Goal: Information Seeking & Learning: Compare options

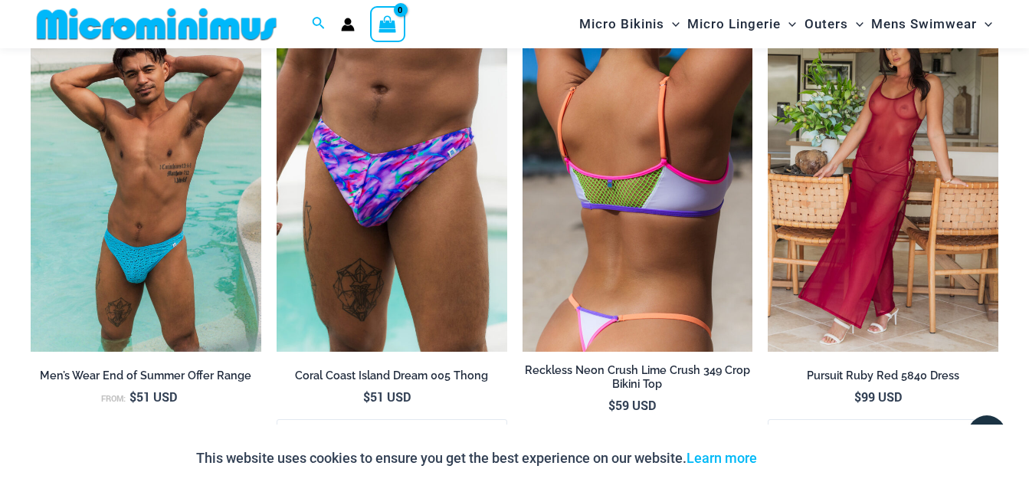
scroll to position [1748, 0]
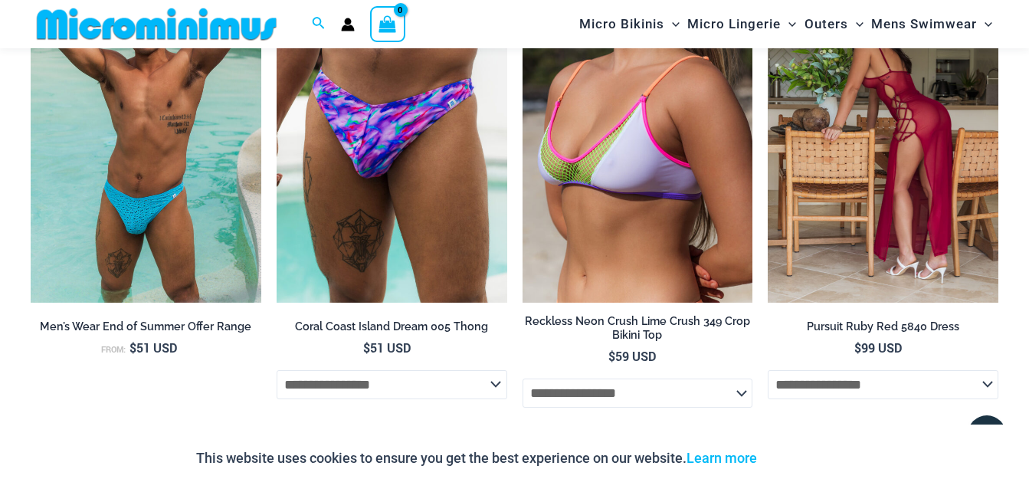
click at [916, 83] on img at bounding box center [883, 130] width 231 height 346
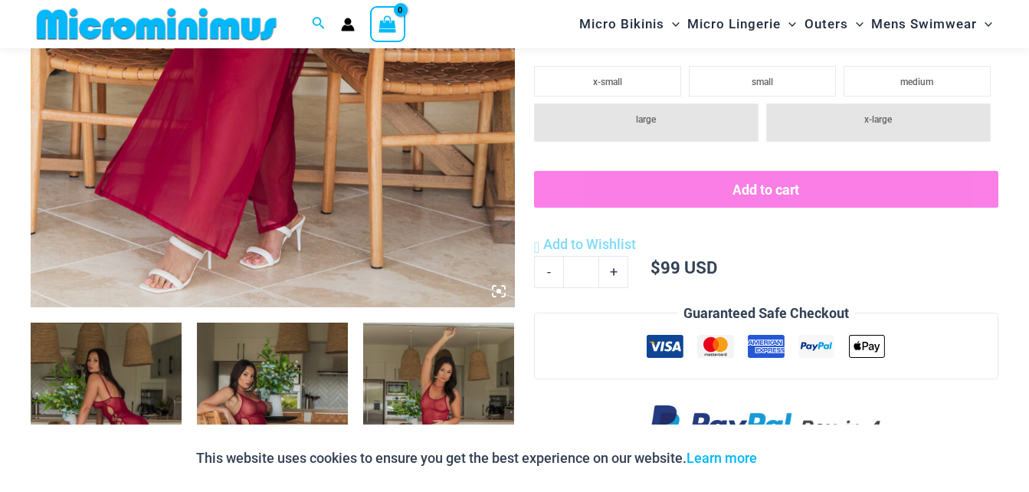
scroll to position [736, 0]
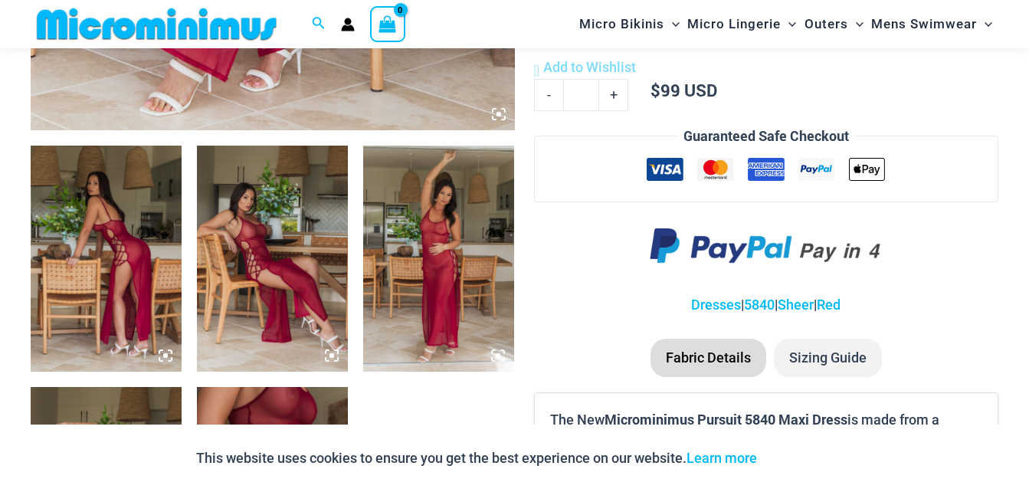
click at [88, 254] on img at bounding box center [106, 259] width 151 height 227
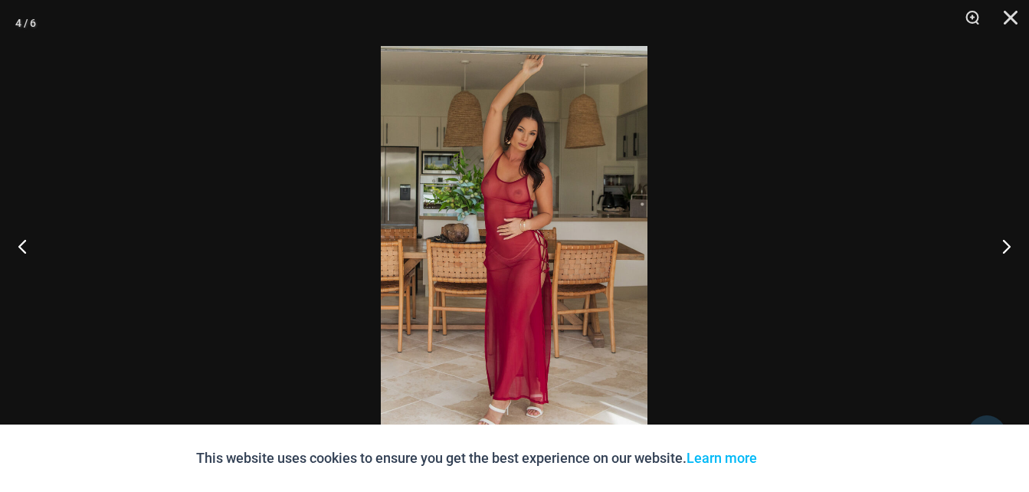
click at [535, 179] on img at bounding box center [514, 246] width 267 height 400
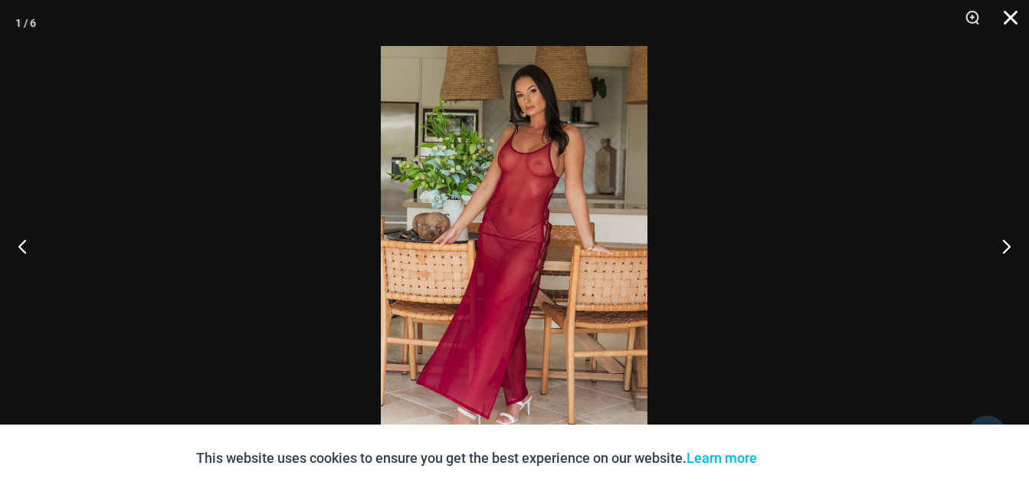
click at [1010, 20] on button "Close" at bounding box center [1006, 23] width 38 height 46
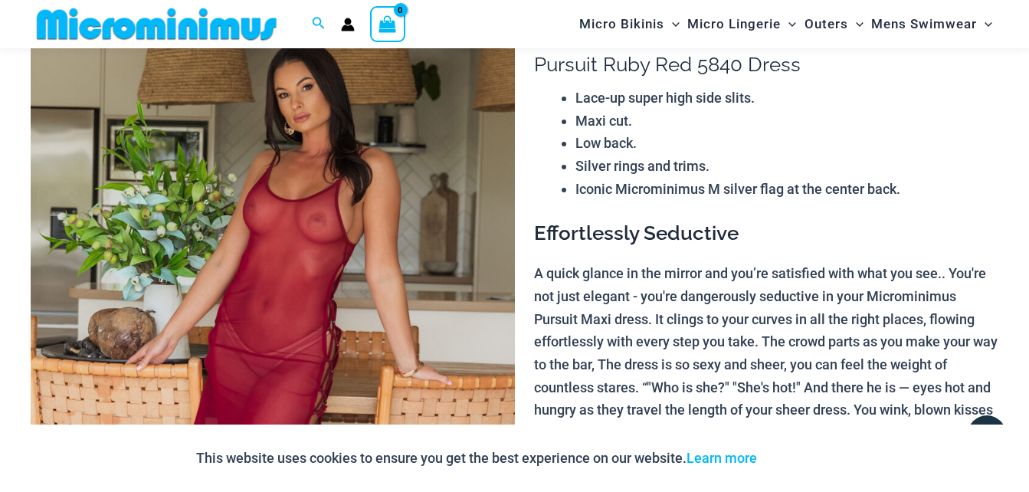
scroll to position [0, 0]
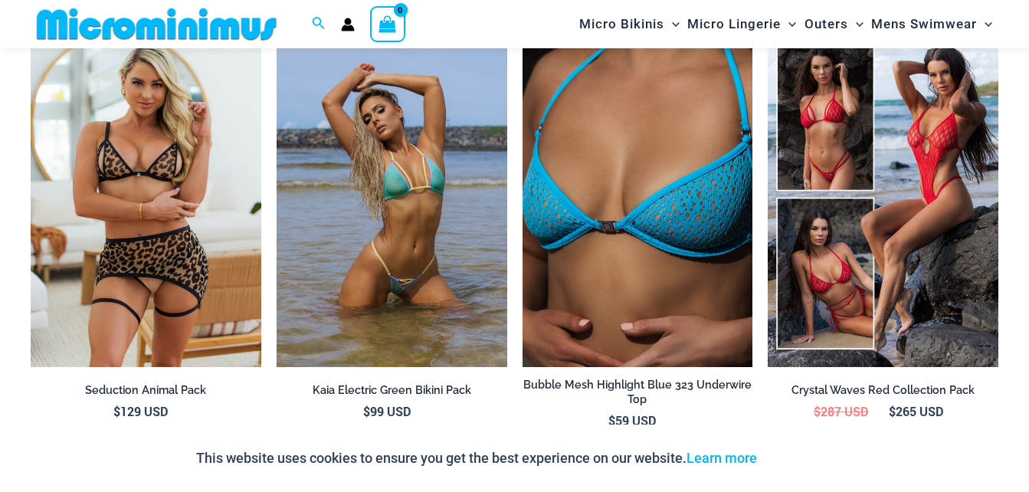
scroll to position [2196, 0]
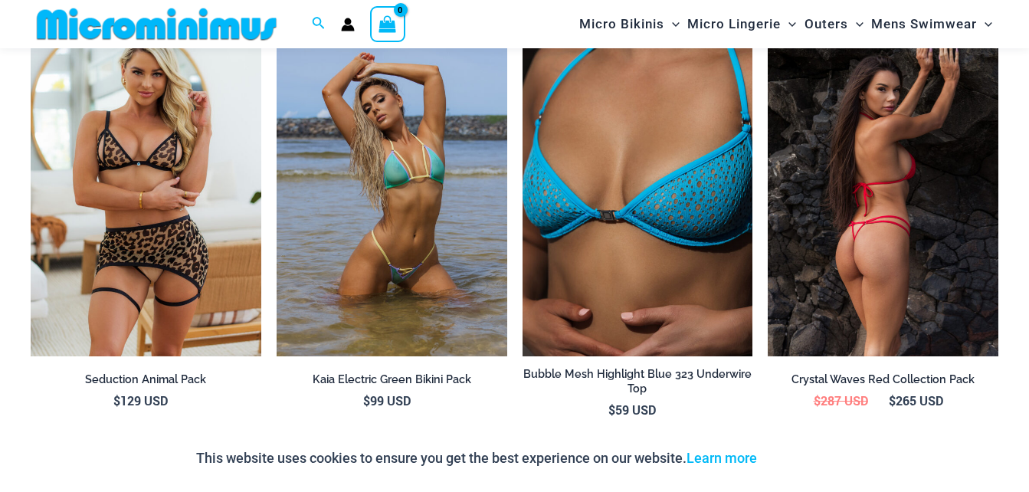
click at [865, 176] on img at bounding box center [883, 184] width 231 height 346
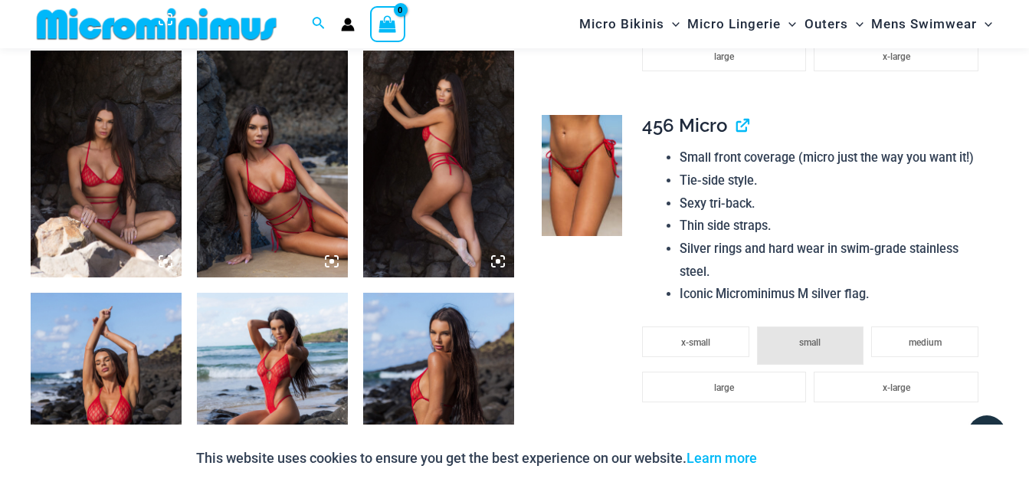
scroll to position [1073, 0]
click at [264, 179] on img at bounding box center [272, 163] width 151 height 227
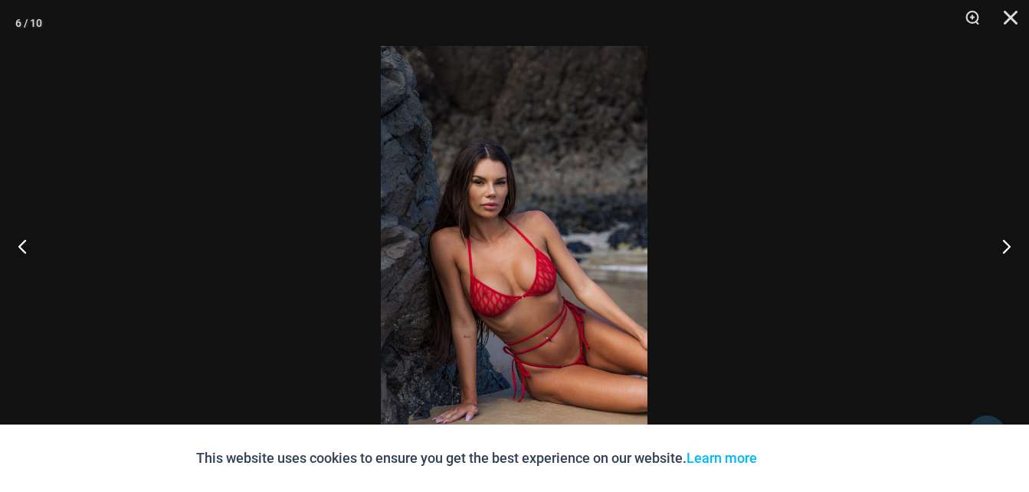
click at [532, 287] on img at bounding box center [514, 246] width 267 height 400
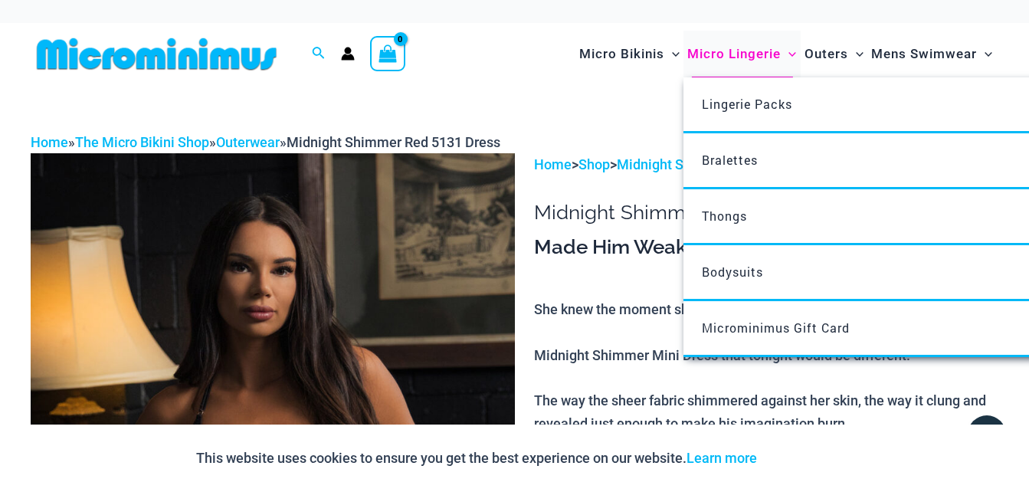
click at [741, 55] on span "Micro Lingerie" at bounding box center [735, 53] width 94 height 39
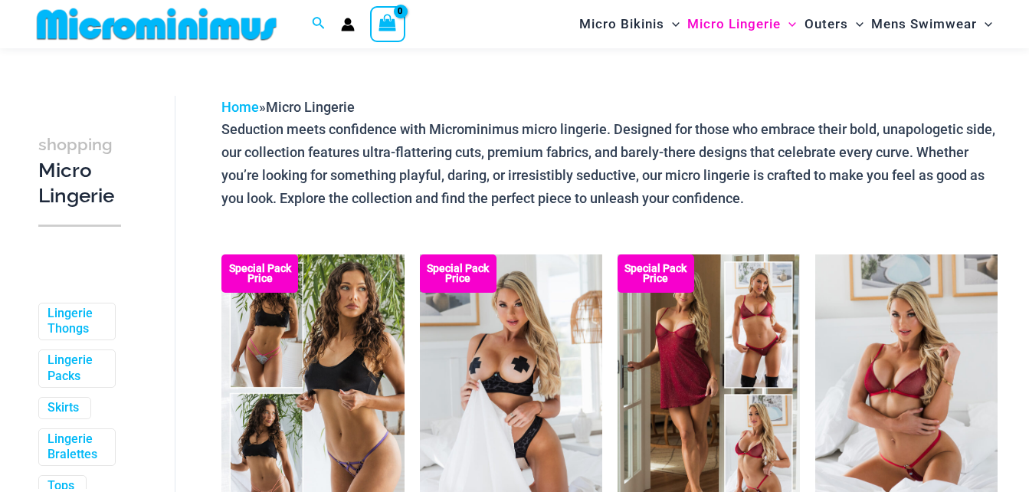
scroll to position [182, 0]
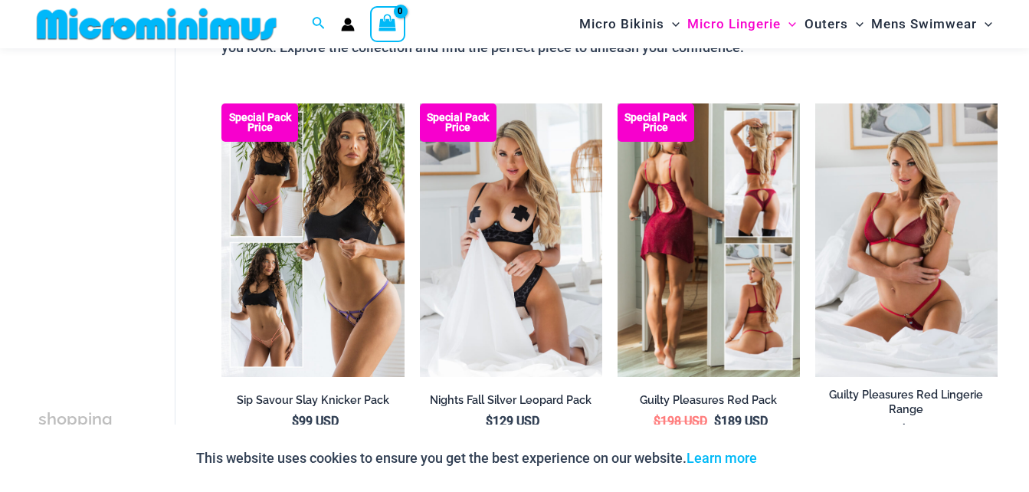
click at [661, 228] on img at bounding box center [709, 240] width 182 height 274
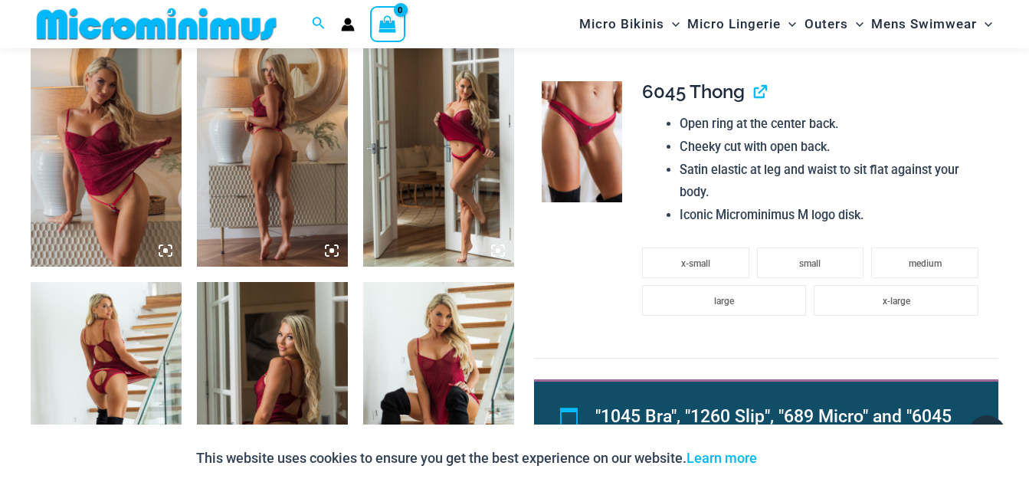
scroll to position [1533, 0]
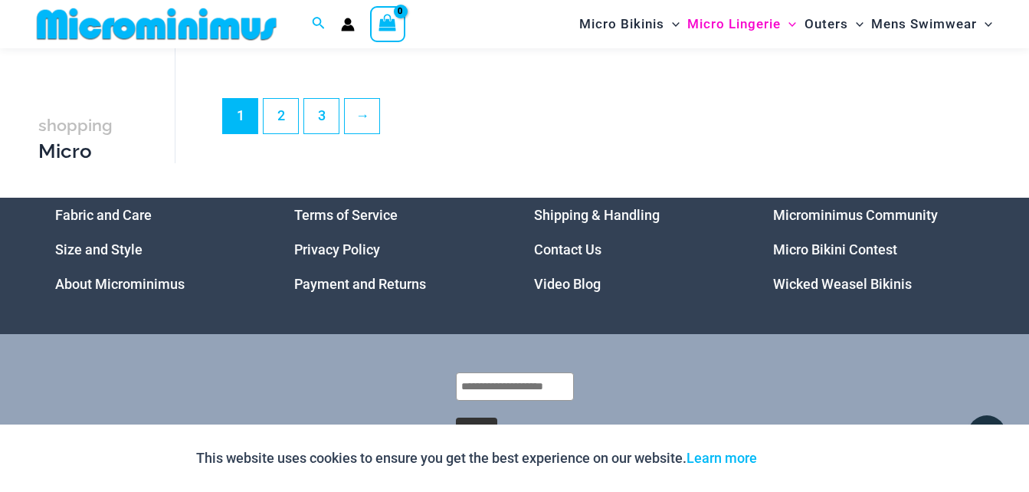
scroll to position [3566, 0]
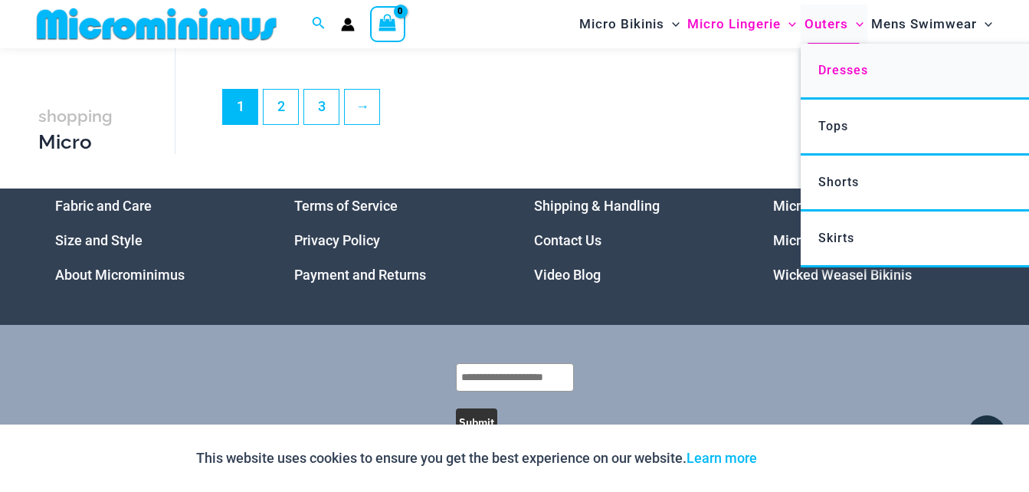
click at [829, 61] on link "Dresses" at bounding box center [1029, 72] width 456 height 56
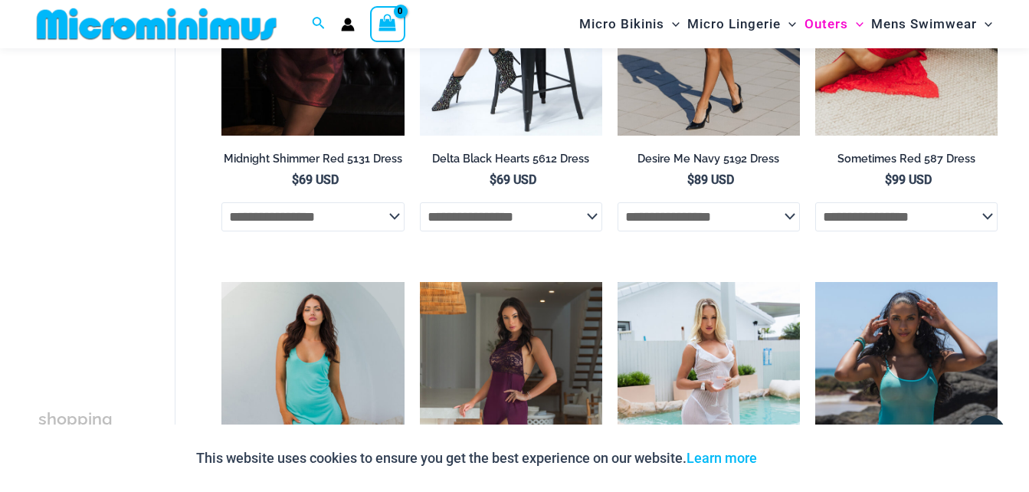
scroll to position [307, 0]
